Goal: Information Seeking & Learning: Compare options

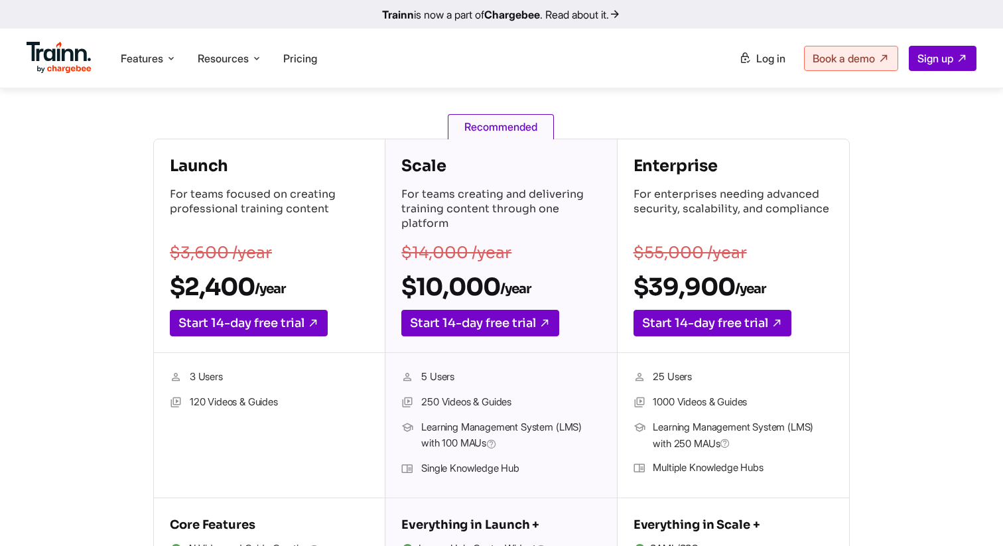
scroll to position [120, 0]
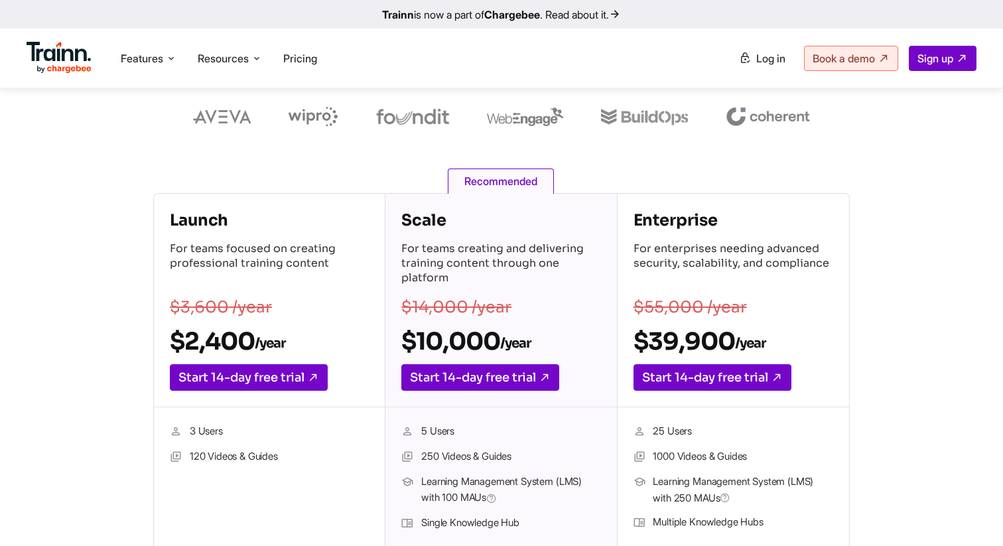
click at [535, 253] on p "For teams creating and delivering training content through one platform" at bounding box center [500, 264] width 199 height 46
click at [539, 280] on p "For teams creating and delivering training content through one platform" at bounding box center [500, 264] width 199 height 46
drag, startPoint x: 539, startPoint y: 280, endPoint x: 405, endPoint y: 249, distance: 138.2
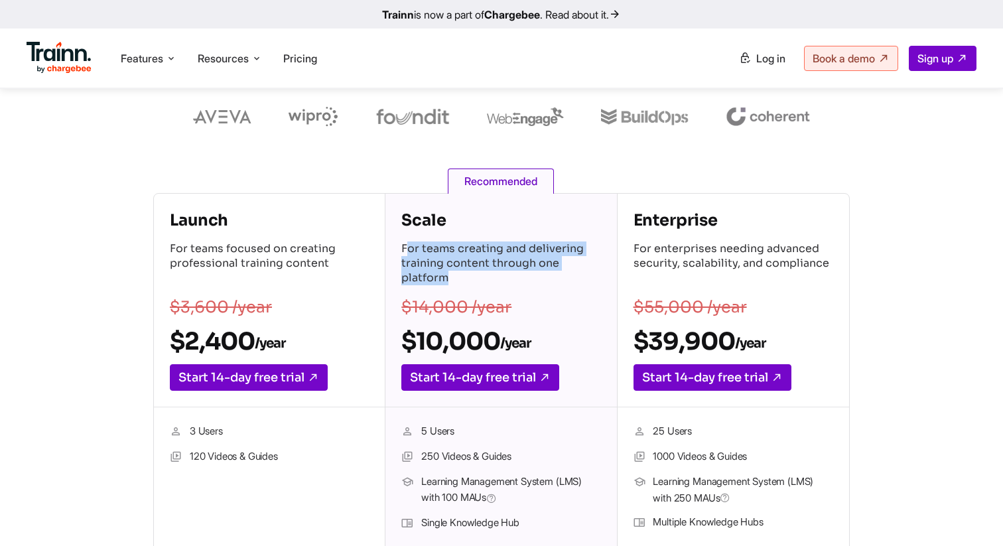
click at [405, 249] on p "For teams creating and delivering training content through one platform" at bounding box center [500, 264] width 199 height 46
drag, startPoint x: 397, startPoint y: 243, endPoint x: 446, endPoint y: 292, distance: 68.9
click at [446, 292] on div "Scale For teams creating and delivering training content through one platform $…" at bounding box center [500, 301] width 231 height 214
drag, startPoint x: 454, startPoint y: 273, endPoint x: 400, endPoint y: 248, distance: 59.9
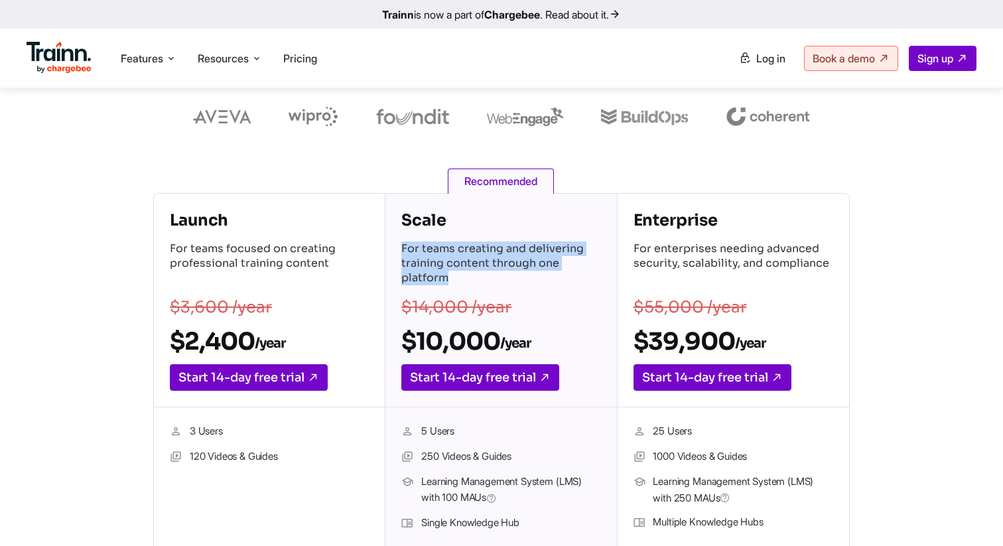
click at [400, 248] on div "Scale For teams creating and delivering training content through one platform $…" at bounding box center [500, 301] width 231 height 214
drag, startPoint x: 400, startPoint y: 248, endPoint x: 447, endPoint y: 277, distance: 55.1
click at [447, 277] on div "Scale For teams creating and delivering training content through one platform $…" at bounding box center [500, 301] width 231 height 214
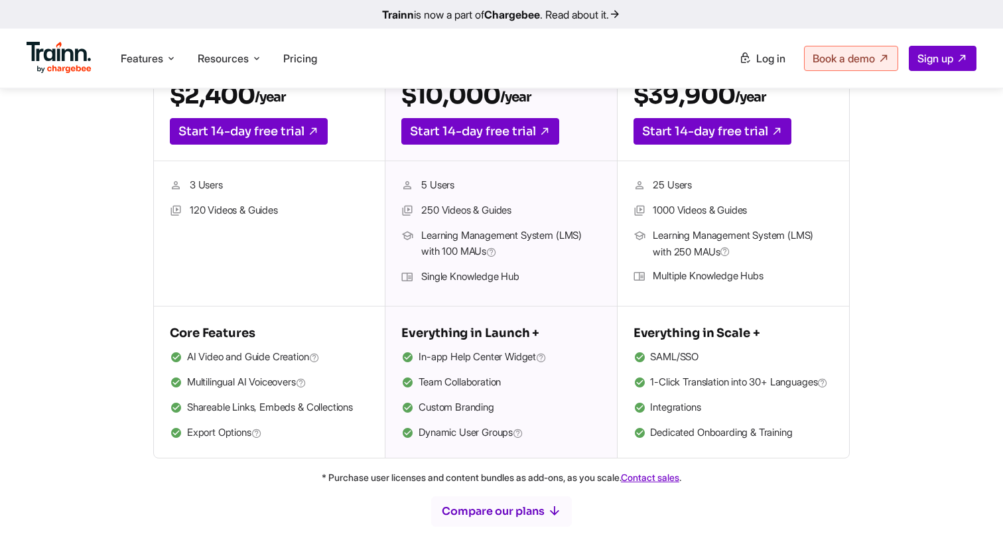
scroll to position [359, 0]
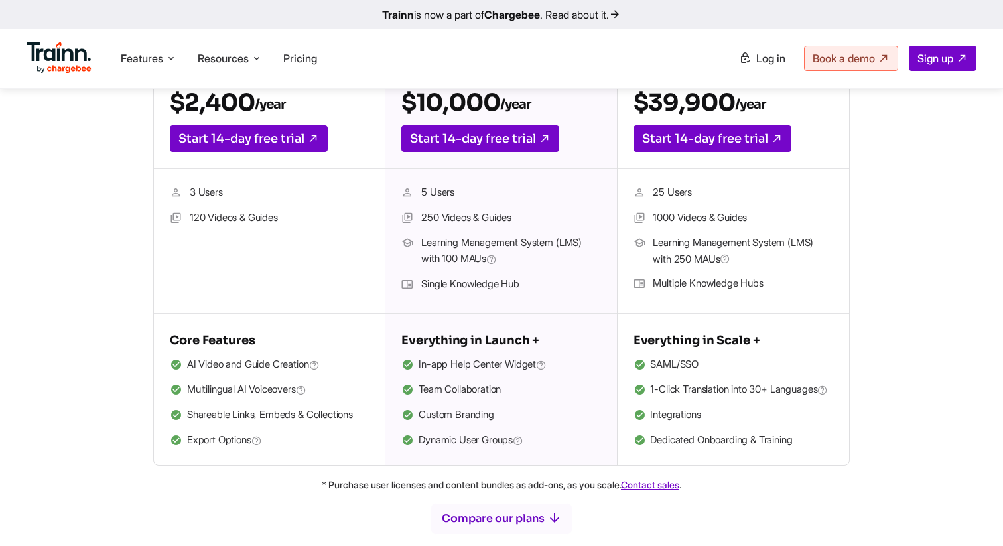
click at [447, 277] on li "Single Knowledge Hub" at bounding box center [500, 284] width 199 height 17
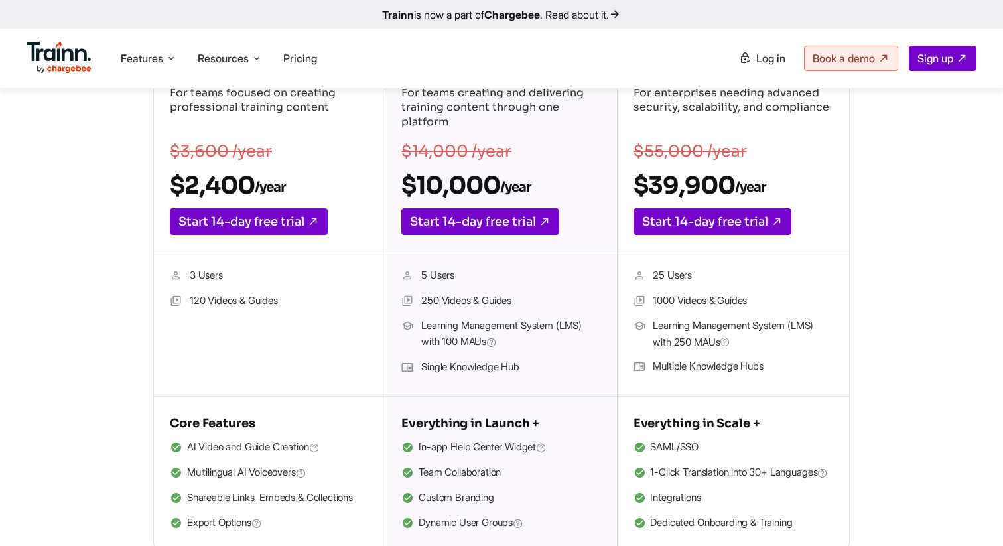
scroll to position [280, 0]
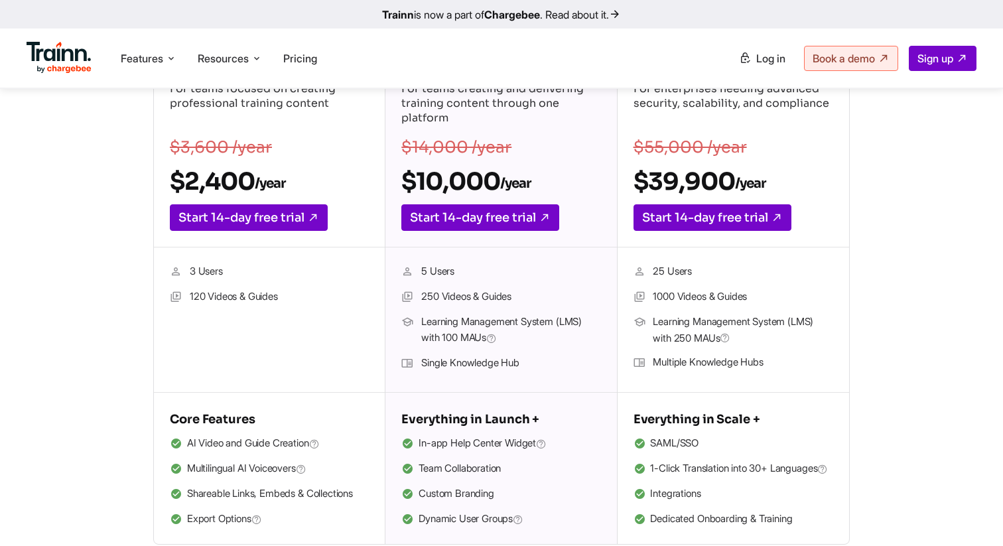
click at [476, 360] on li "Single Knowledge Hub" at bounding box center [500, 363] width 199 height 17
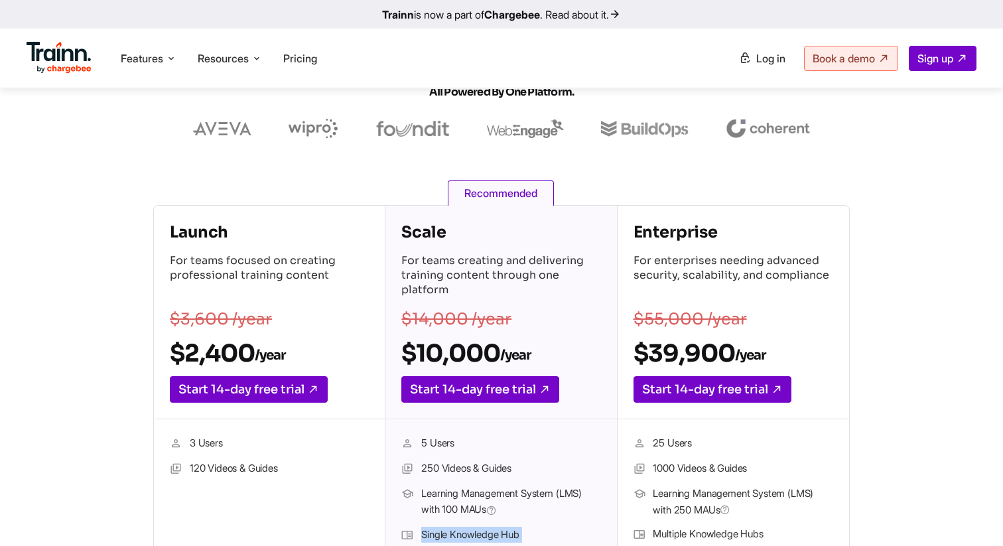
scroll to position [116, 0]
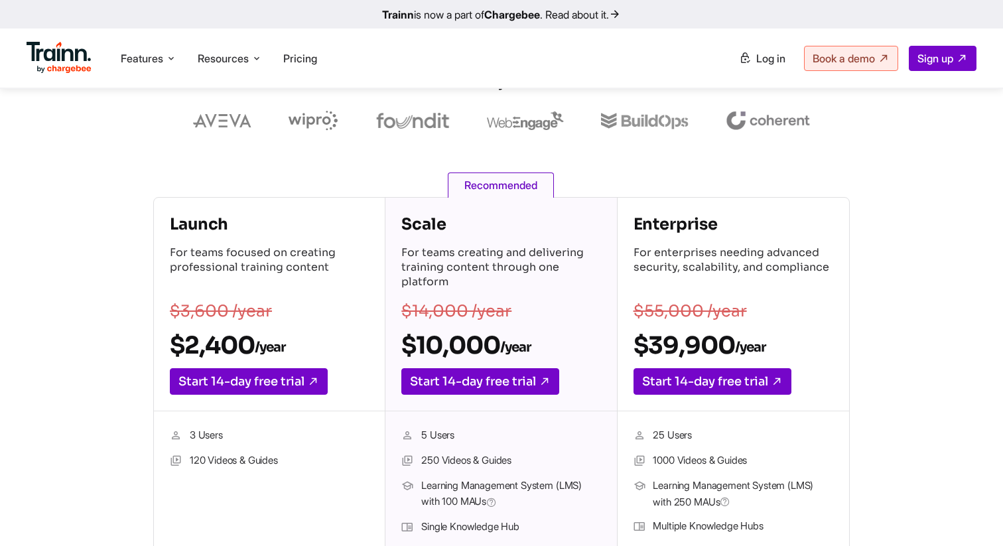
click at [460, 267] on p "For teams creating and delivering training content through one platform" at bounding box center [500, 268] width 199 height 46
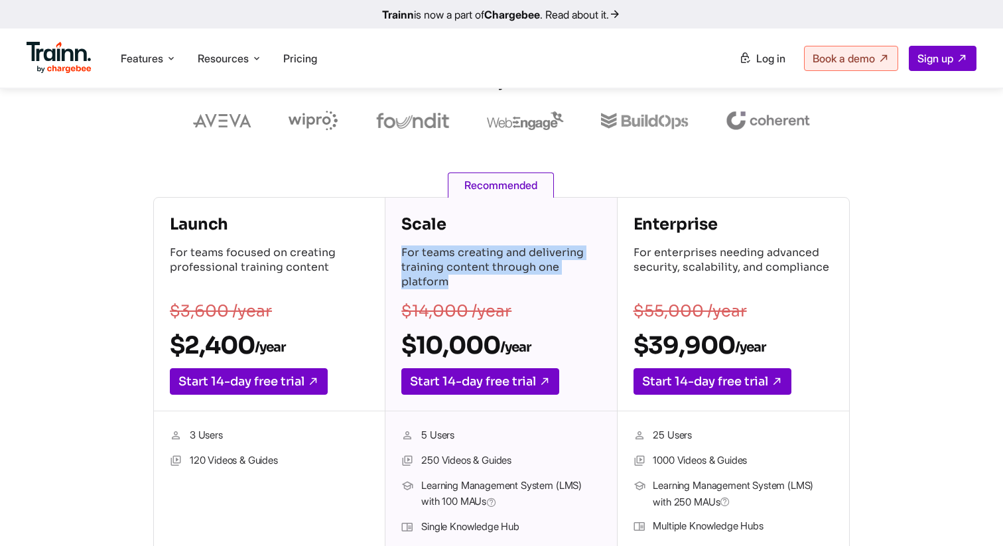
click at [460, 267] on p "For teams creating and delivering training content through one platform" at bounding box center [500, 268] width 199 height 46
click at [460, 277] on p "For teams creating and delivering training content through one platform" at bounding box center [500, 268] width 199 height 46
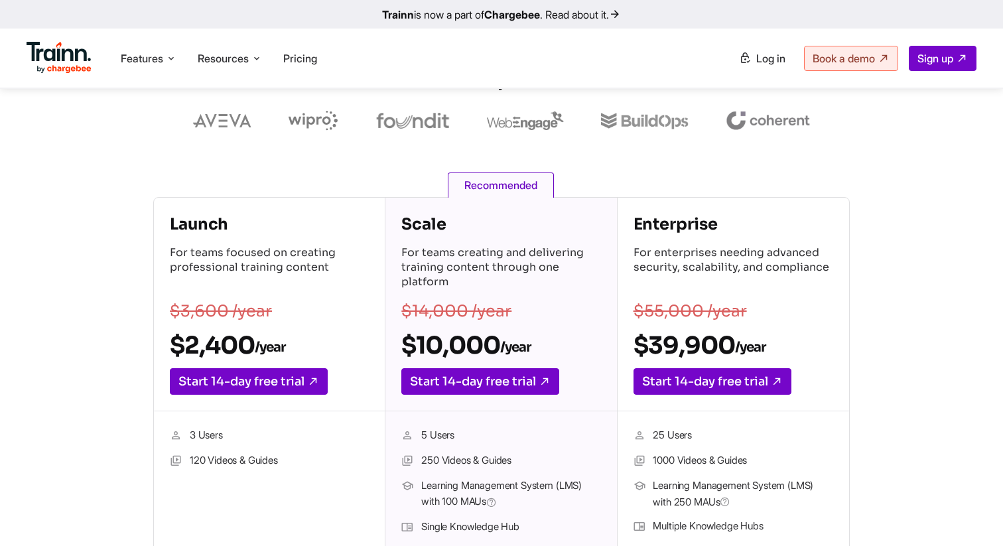
click at [460, 277] on p "For teams creating and delivering training content through one platform" at bounding box center [500, 268] width 199 height 46
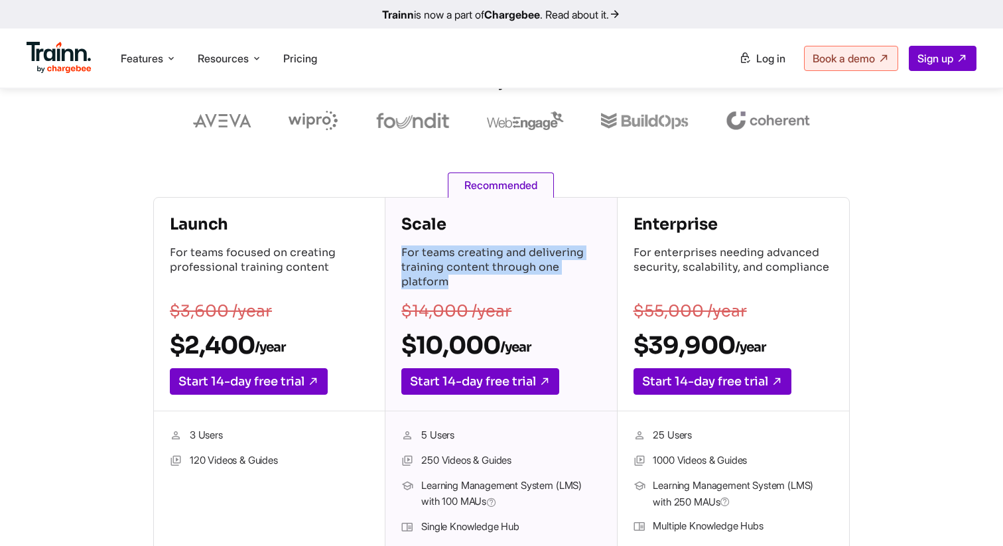
click at [460, 276] on p "For teams creating and delivering training content through one platform" at bounding box center [500, 268] width 199 height 46
click at [501, 258] on p "For teams creating and delivering training content through one platform" at bounding box center [500, 268] width 199 height 46
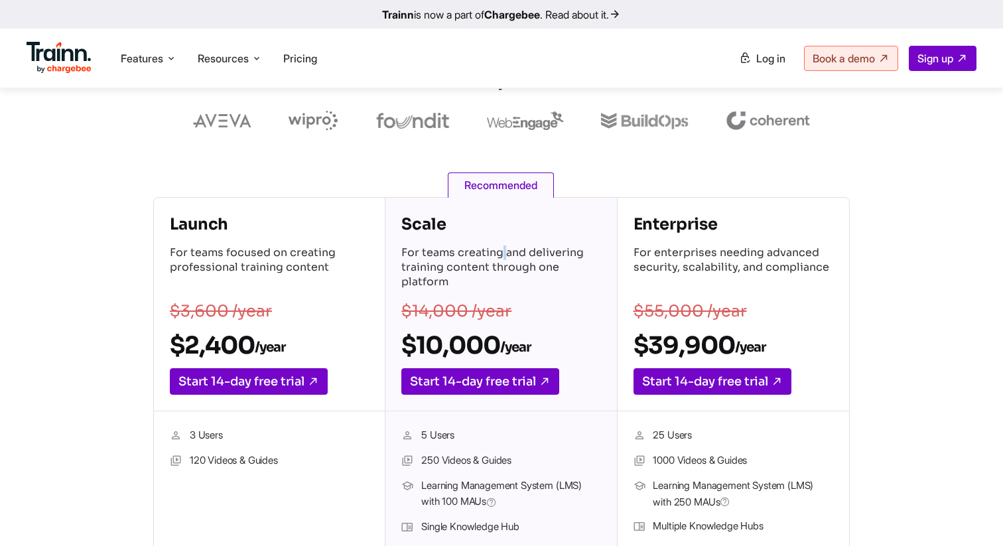
click at [501, 258] on p "For teams creating and delivering training content through one platform" at bounding box center [500, 268] width 199 height 46
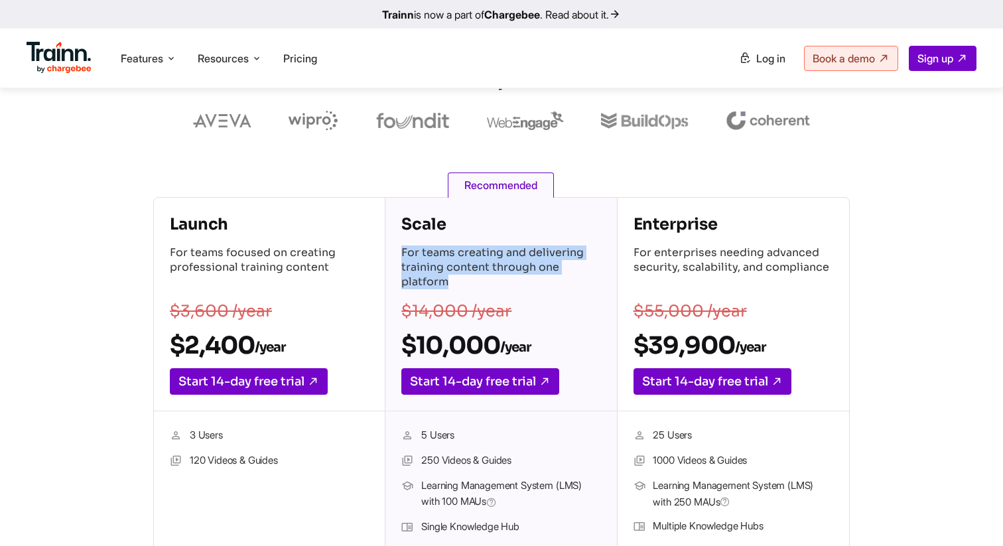
click at [501, 258] on p "For teams creating and delivering training content through one platform" at bounding box center [500, 268] width 199 height 46
click at [535, 282] on p "For teams creating and delivering training content through one platform" at bounding box center [500, 268] width 199 height 46
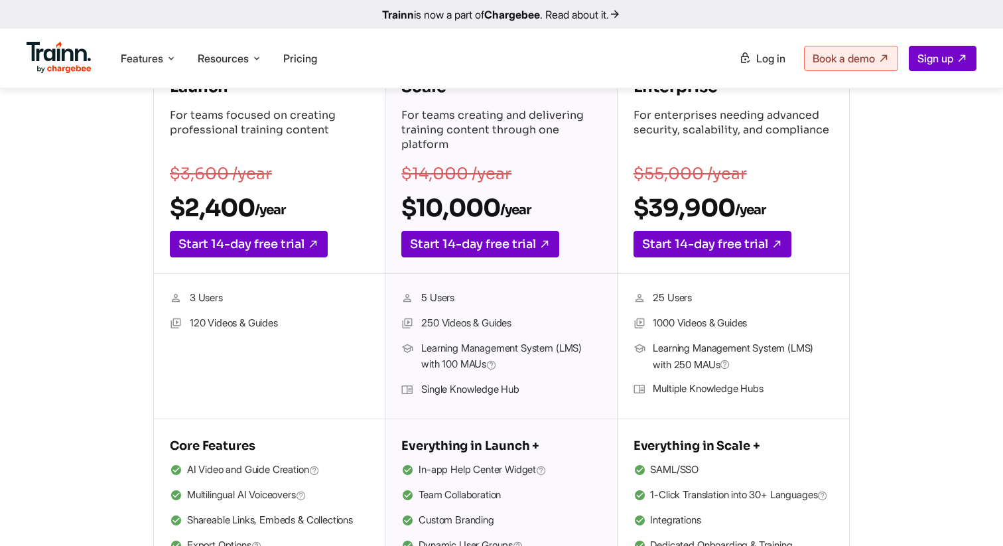
scroll to position [241, 0]
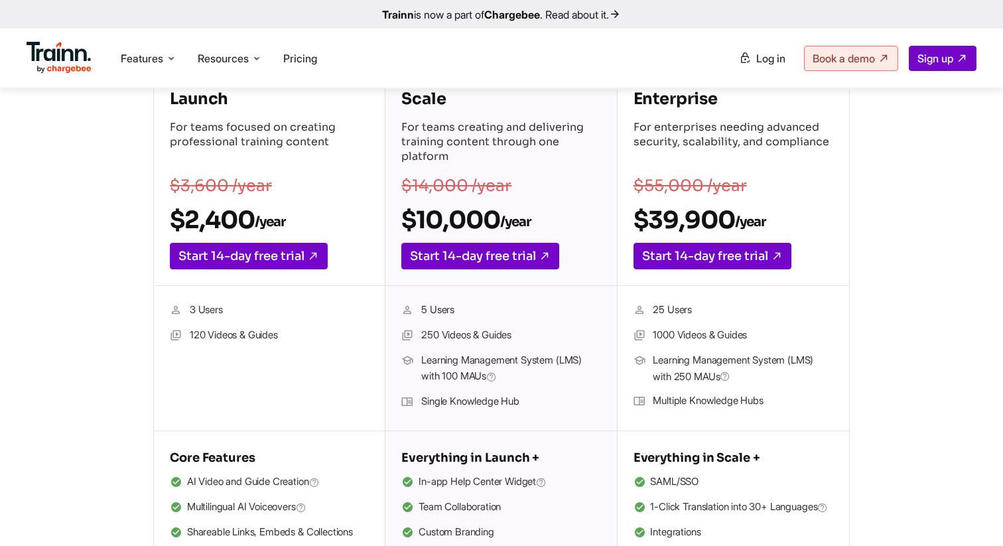
click at [458, 341] on li "250 Videos & Guides" at bounding box center [500, 335] width 199 height 17
click at [457, 335] on li "250 Videos & Guides" at bounding box center [500, 335] width 199 height 17
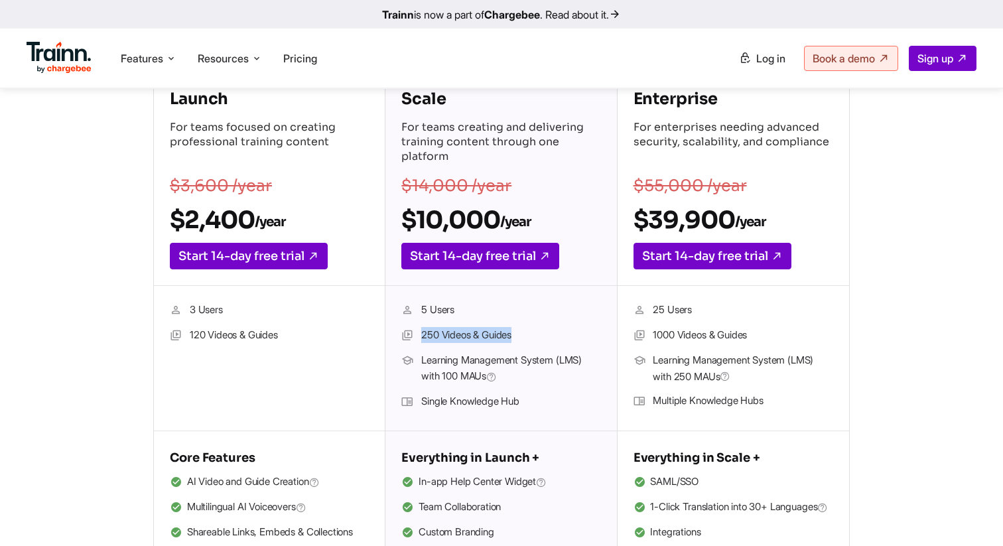
click at [457, 335] on li "250 Videos & Guides" at bounding box center [500, 335] width 199 height 17
click at [528, 311] on li "5 Users" at bounding box center [500, 310] width 199 height 17
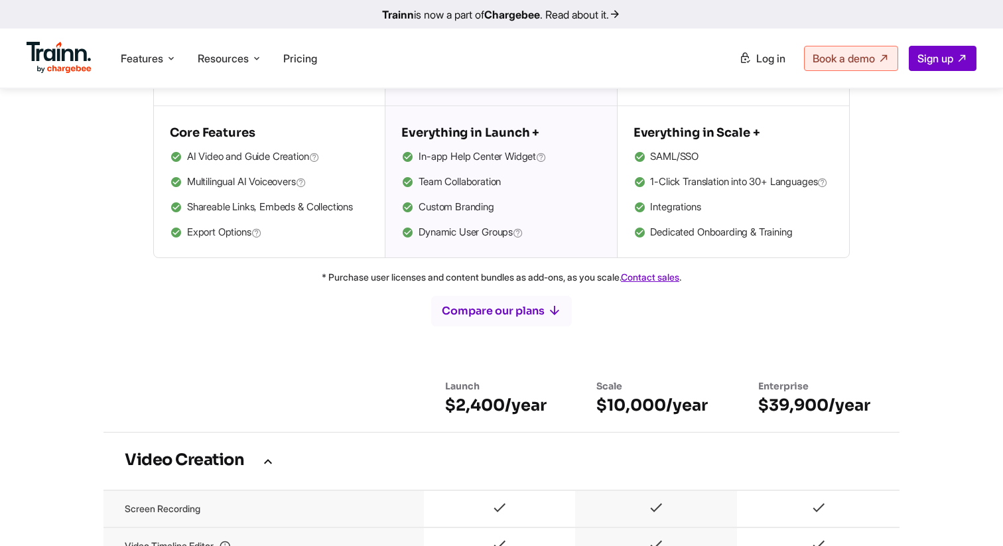
scroll to position [291, 0]
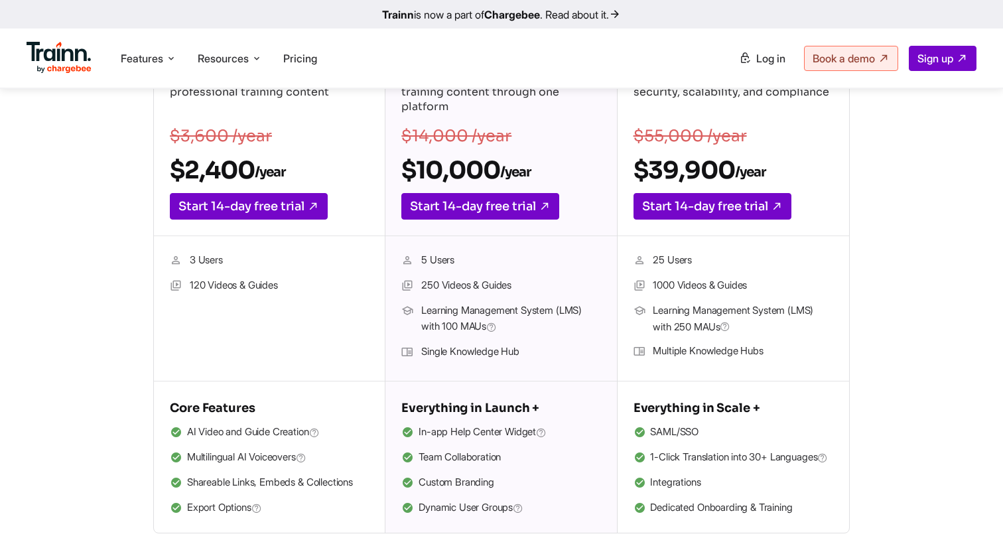
drag, startPoint x: 543, startPoint y: 328, endPoint x: 415, endPoint y: 311, distance: 128.5
click at [415, 311] on li "Learning Management System (LMS) with 100 MAUs" at bounding box center [500, 318] width 199 height 33
click at [448, 275] on ul "5 Users 250 Videos & Guides Learning Management System (LMS) with 100 MAUs Sing…" at bounding box center [500, 308] width 199 height 113
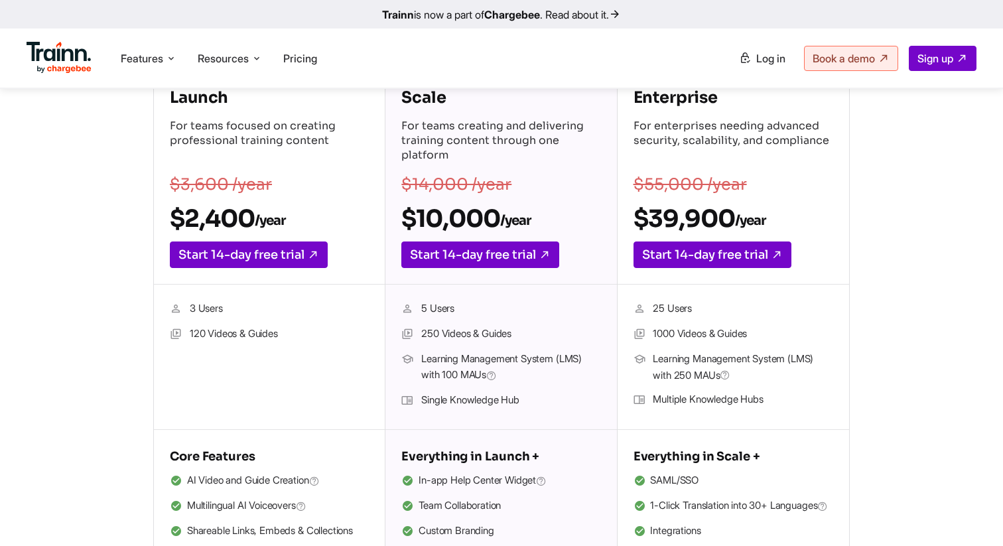
scroll to position [255, 0]
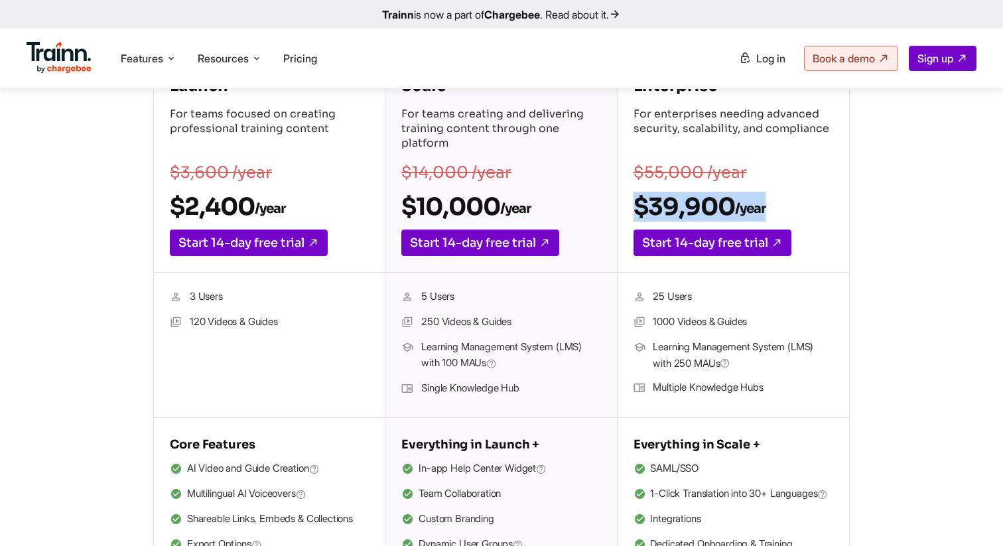
drag, startPoint x: 769, startPoint y: 208, endPoint x: 630, endPoint y: 195, distance: 139.9
click at [630, 195] on div "Enterprise For enterprises needing advanced security, scalability, and complian…" at bounding box center [733, 166] width 231 height 214
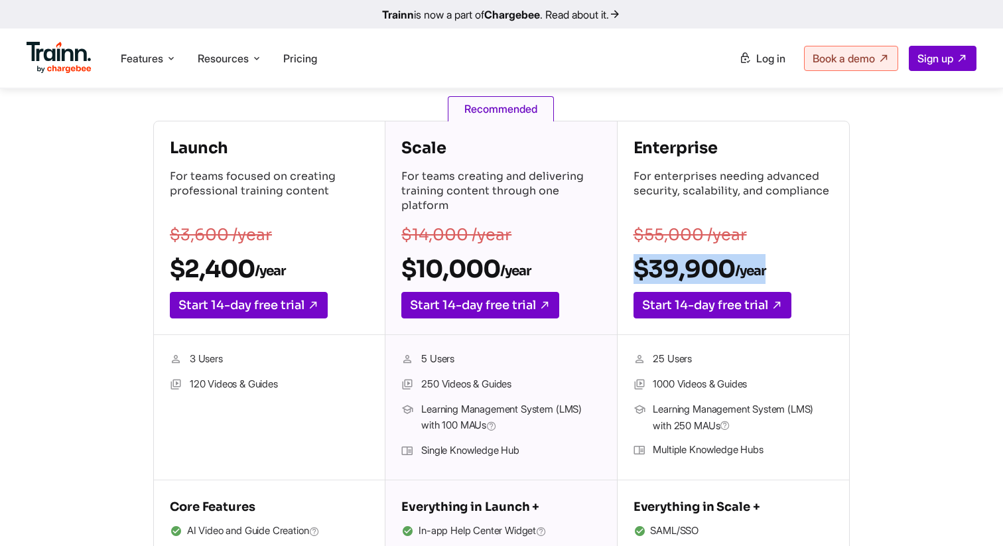
scroll to position [190, 0]
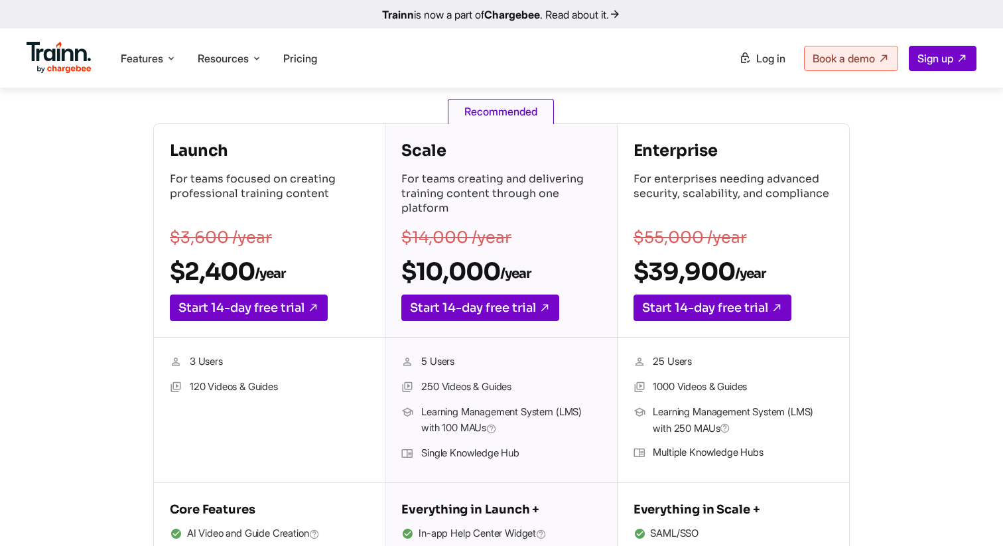
click at [525, 208] on p "For teams creating and delivering training content through one platform" at bounding box center [500, 195] width 199 height 46
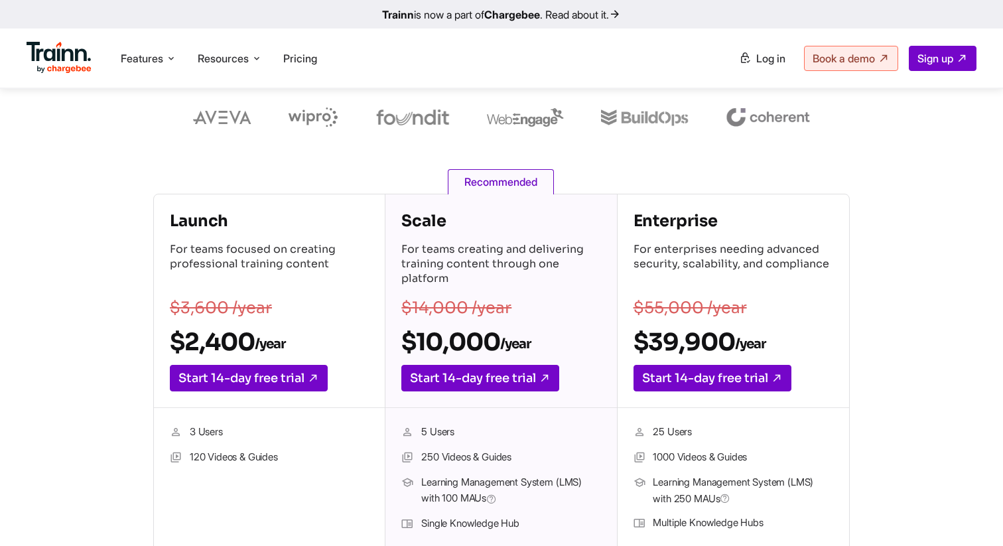
scroll to position [116, 0]
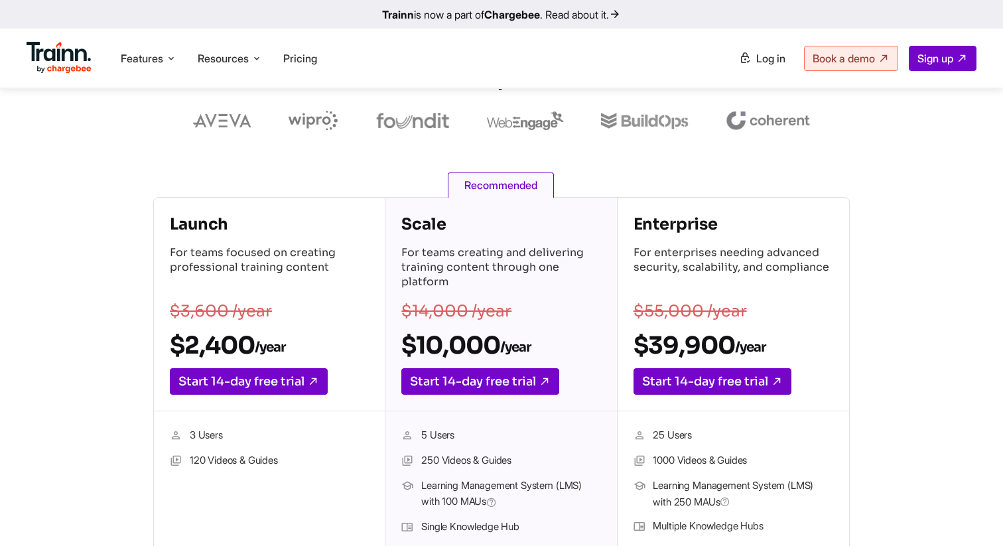
click at [665, 439] on li "25 Users" at bounding box center [733, 435] width 200 height 17
click at [690, 277] on p "For enterprises needing advanced security, scalability, and compliance" at bounding box center [733, 268] width 200 height 46
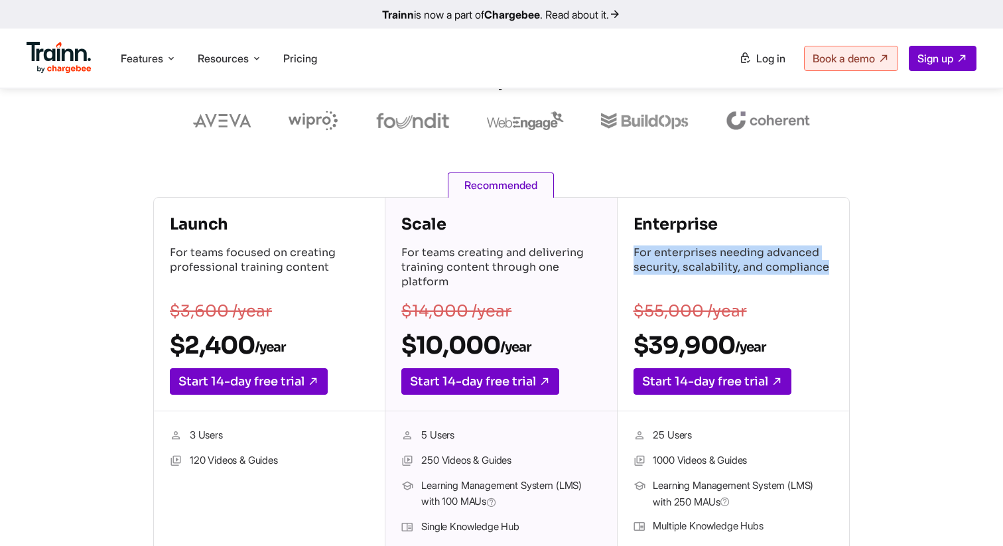
click at [690, 277] on p "For enterprises needing advanced security, scalability, and compliance" at bounding box center [733, 268] width 200 height 46
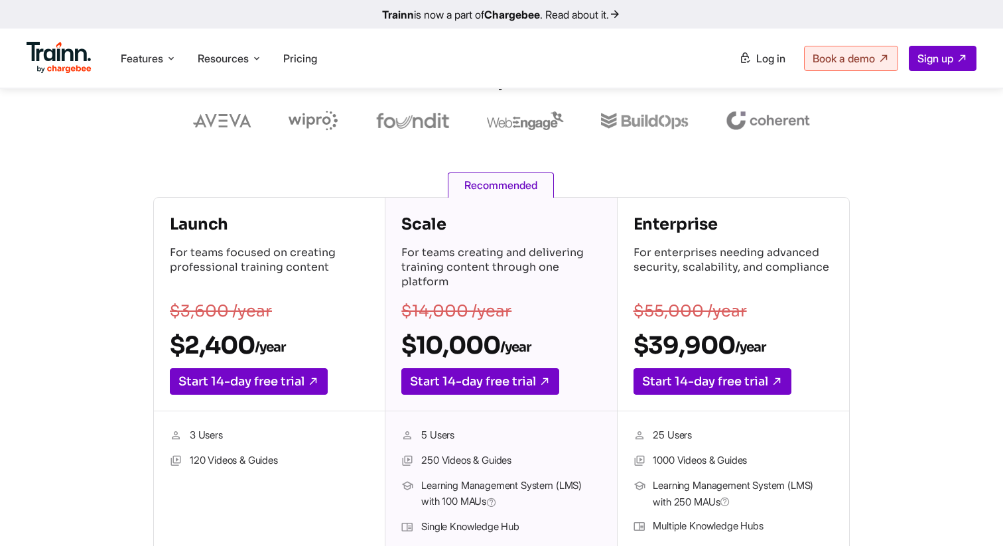
click at [444, 269] on p "For teams creating and delivering training content through one platform" at bounding box center [500, 268] width 199 height 46
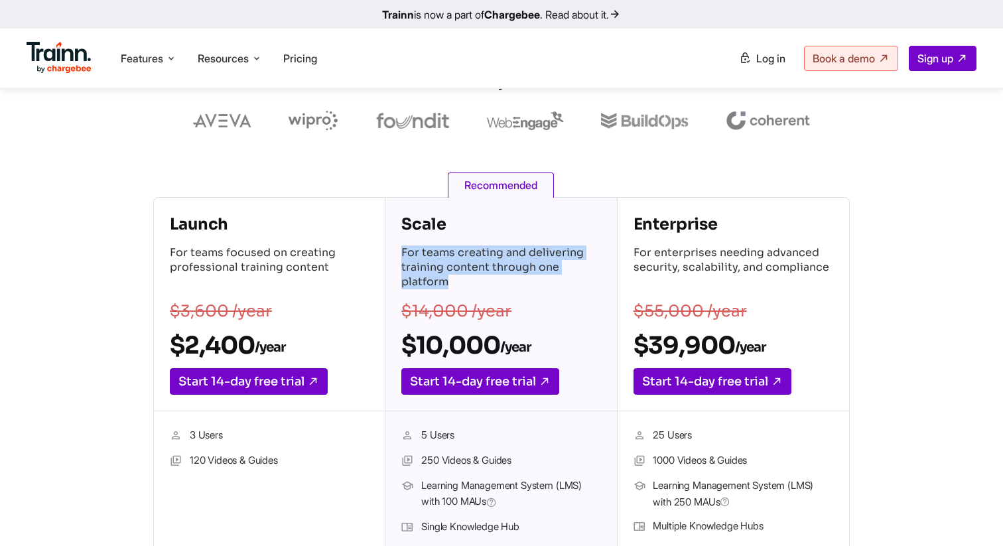
click at [444, 269] on p "For teams creating and delivering training content through one platform" at bounding box center [500, 268] width 199 height 46
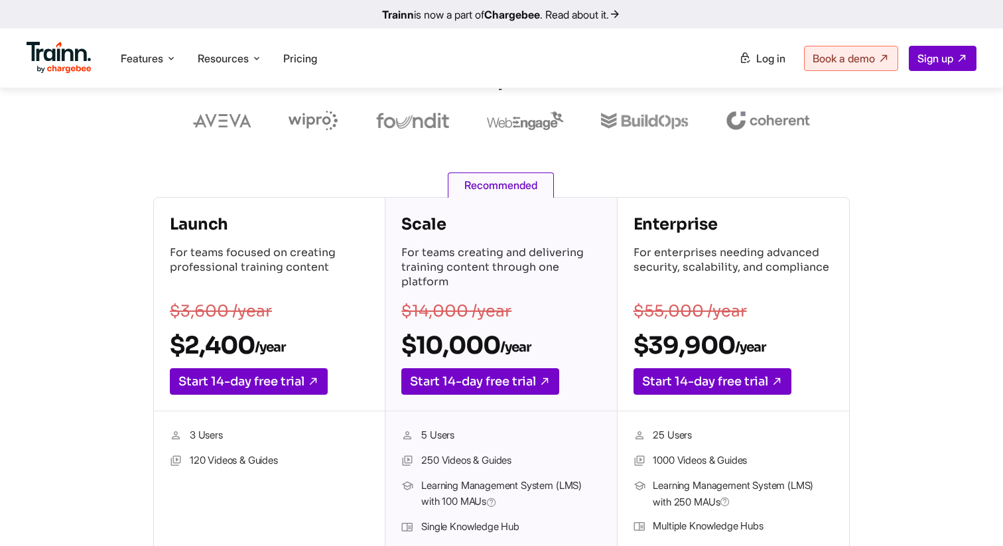
click at [496, 277] on p "For teams creating and delivering training content through one platform" at bounding box center [500, 268] width 199 height 46
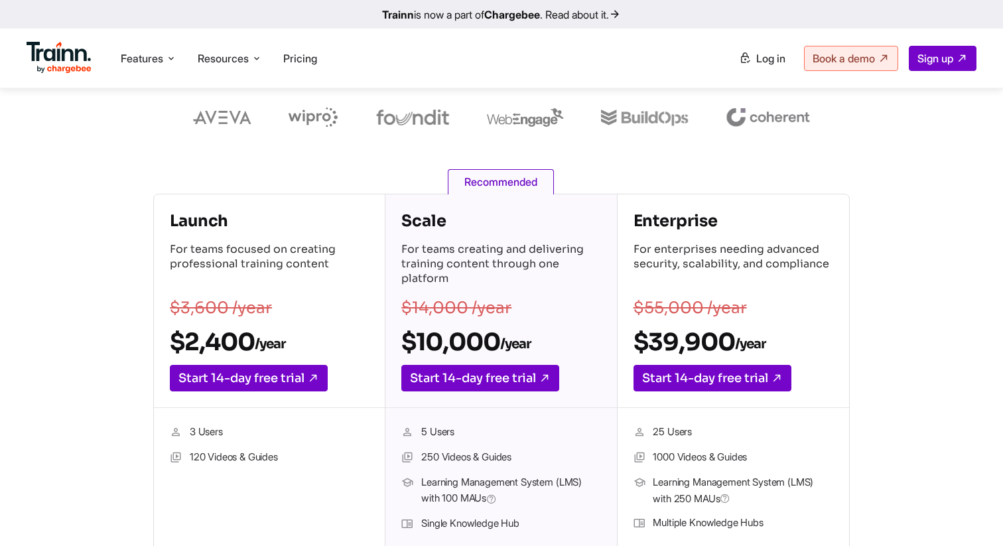
scroll to position [113, 0]
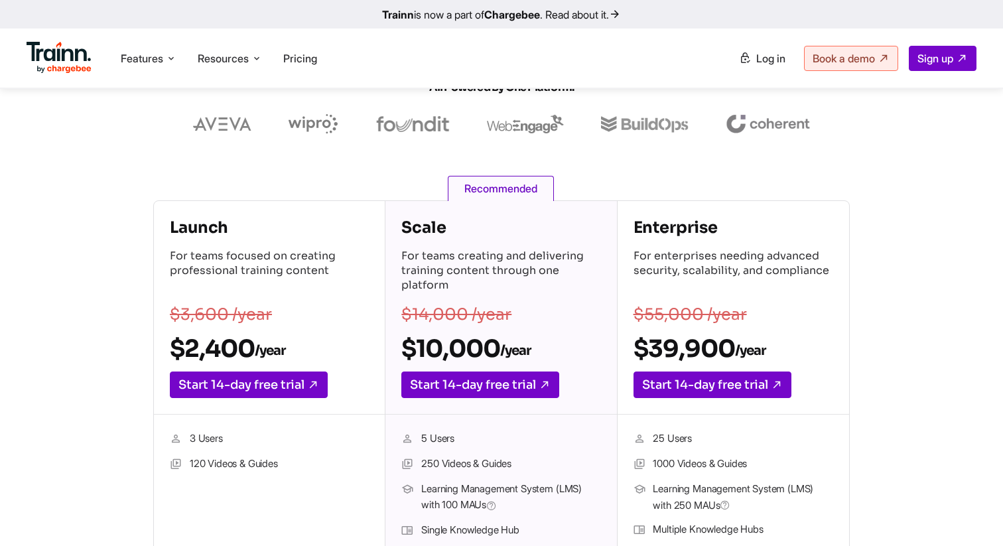
click at [417, 229] on h4 "Scale" at bounding box center [500, 227] width 199 height 21
click at [649, 231] on h4 "Enterprise" at bounding box center [733, 227] width 200 height 21
click at [486, 177] on span "Recommended" at bounding box center [501, 188] width 106 height 25
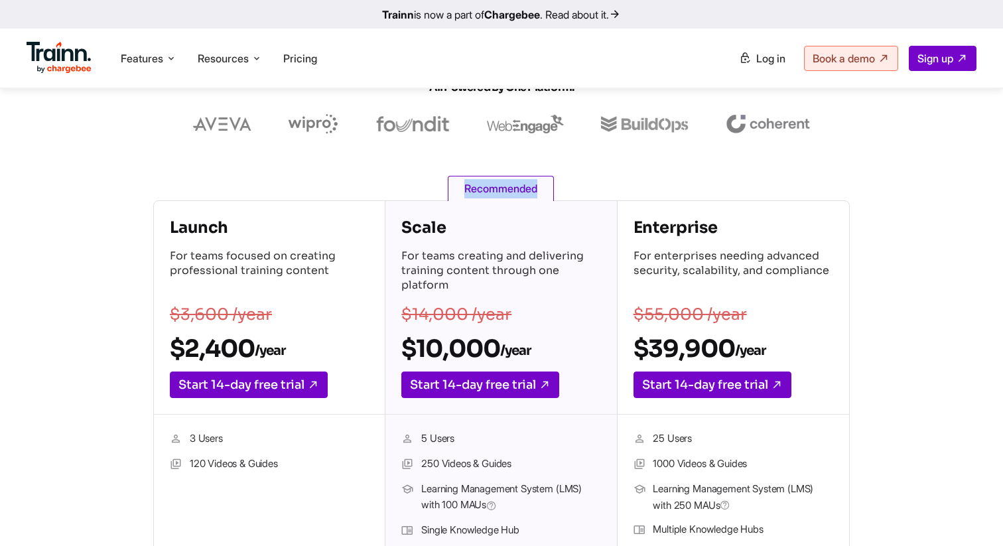
click at [486, 178] on span "Recommended" at bounding box center [501, 188] width 106 height 25
click at [486, 180] on span "Recommended" at bounding box center [501, 188] width 106 height 25
click at [493, 236] on h4 "Scale" at bounding box center [500, 227] width 199 height 21
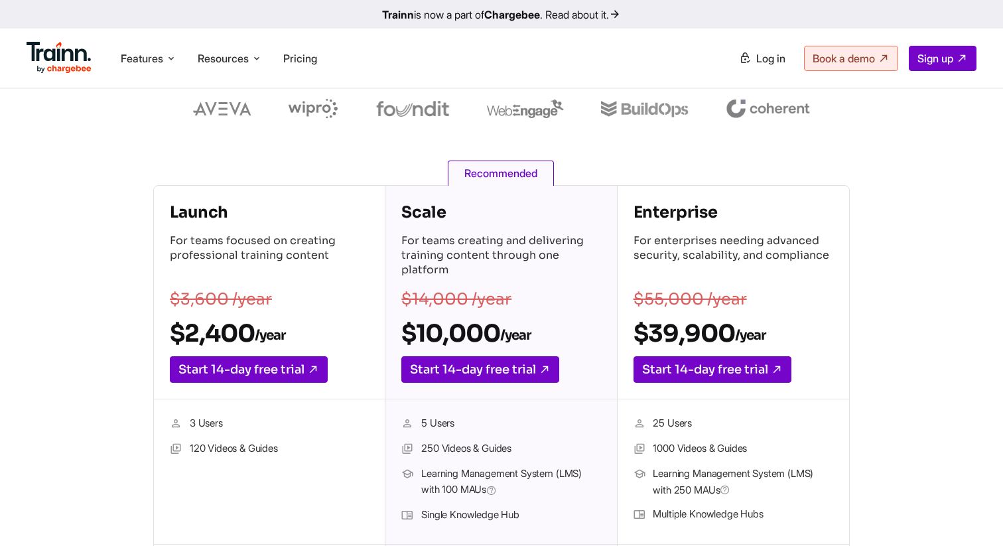
scroll to position [145, 0]
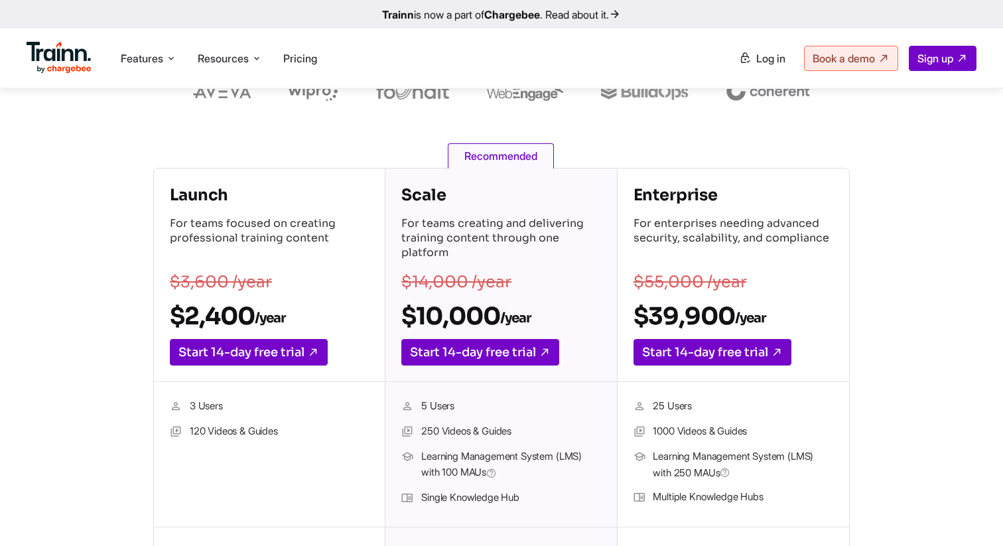
click at [190, 317] on h2 "$2,400 /year" at bounding box center [269, 316] width 199 height 30
click at [220, 310] on h2 "$2,400 /year" at bounding box center [269, 316] width 199 height 30
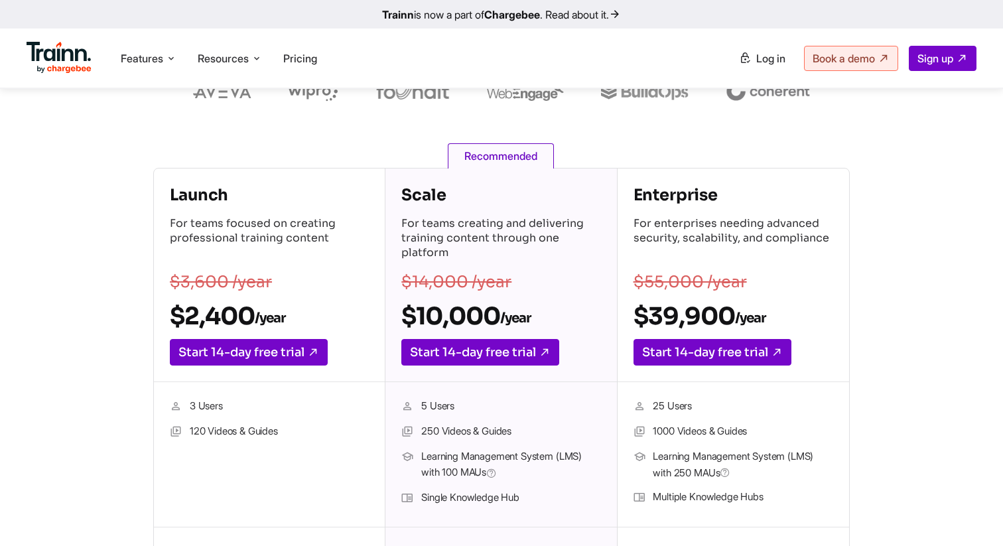
click at [220, 310] on h2 "$2,400 /year" at bounding box center [269, 316] width 199 height 30
click at [208, 200] on h4 "Launch" at bounding box center [269, 194] width 199 height 21
click at [220, 313] on h2 "$2,400 /year" at bounding box center [269, 316] width 199 height 30
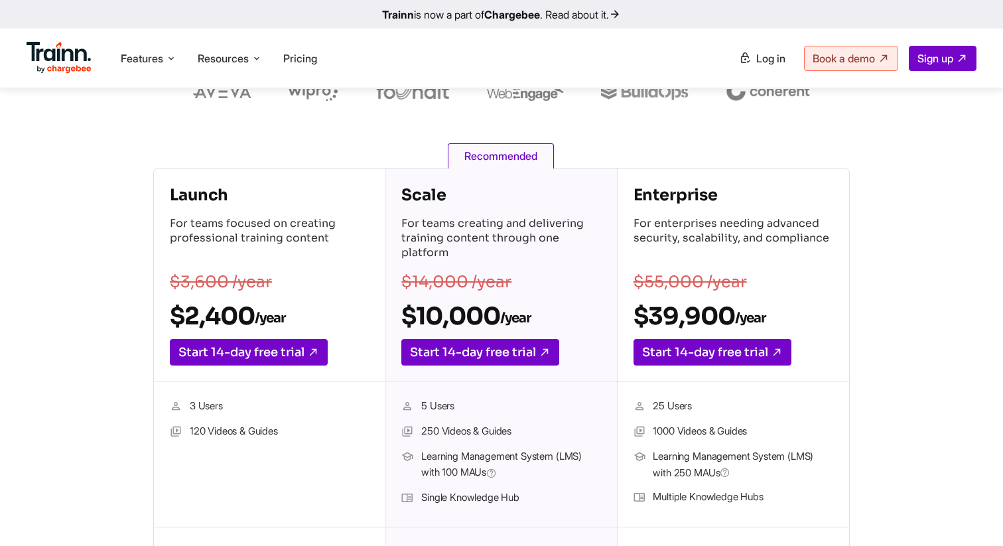
click at [296, 316] on h2 "$2,400 /year" at bounding box center [269, 316] width 199 height 30
click at [416, 193] on h4 "Scale" at bounding box center [500, 194] width 199 height 21
click at [428, 315] on h2 "$10,000 /year" at bounding box center [500, 316] width 199 height 30
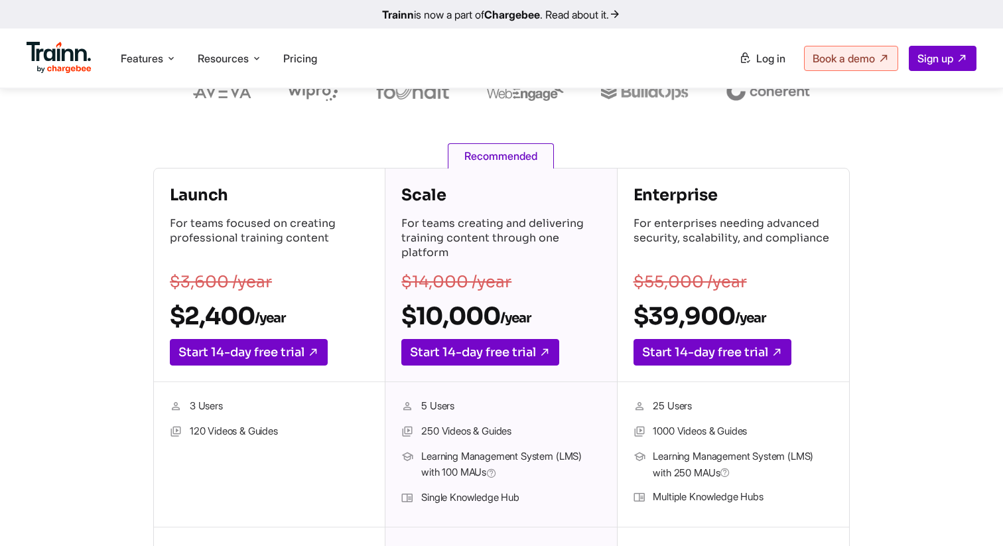
click at [471, 307] on h2 "$10,000 /year" at bounding box center [500, 316] width 199 height 30
click at [665, 312] on h2 "$39,900 /year" at bounding box center [733, 316] width 200 height 30
